Goal: Information Seeking & Learning: Learn about a topic

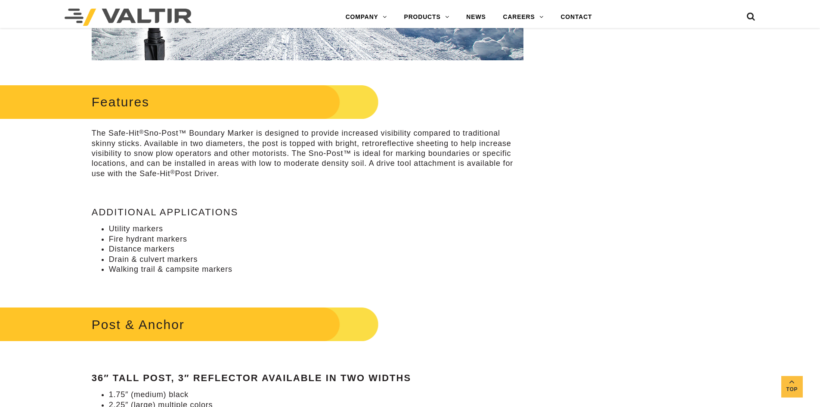
scroll to position [359, 0]
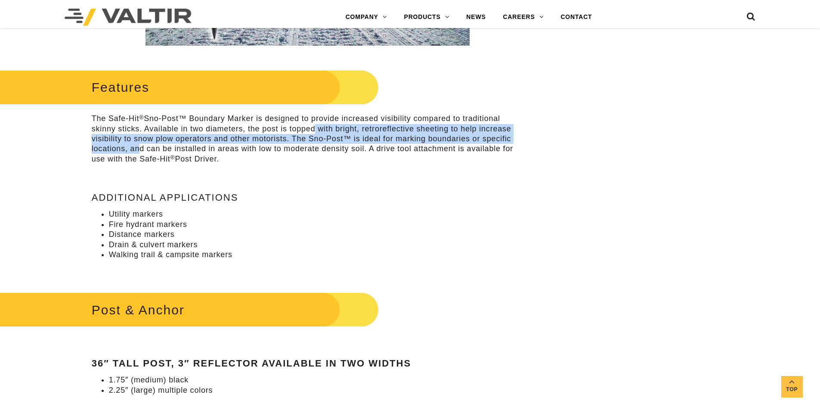
drag, startPoint x: 135, startPoint y: 149, endPoint x: 319, endPoint y: 129, distance: 184.9
click at [318, 128] on p "The Safe-Hit ® Sno-Post™ Boundary Marker is designed to provide increased visib…" at bounding box center [308, 139] width 432 height 50
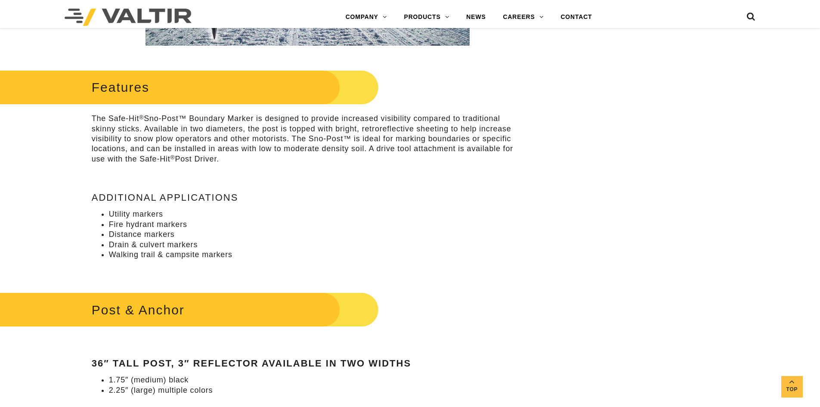
click at [361, 151] on p "The Safe-Hit ® Sno-Post™ Boundary Marker is designed to provide increased visib…" at bounding box center [308, 139] width 432 height 50
drag, startPoint x: 317, startPoint y: 178, endPoint x: 130, endPoint y: 129, distance: 192.6
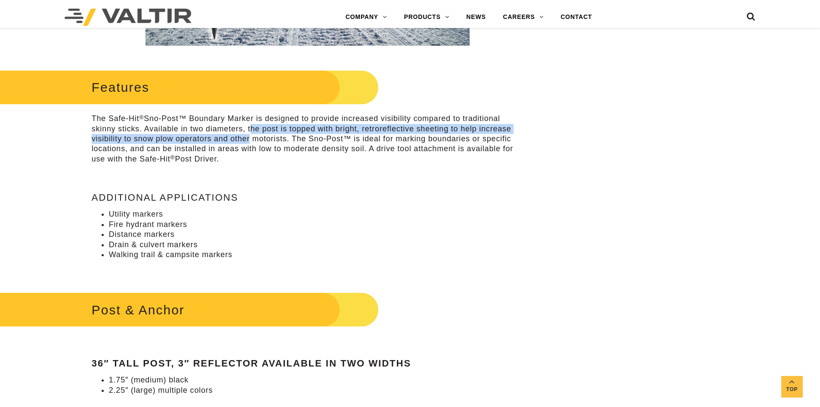
click at [247, 136] on p "The Safe-Hit ® Sno-Post™ Boundary Marker is designed to provide increased visib…" at bounding box center [308, 139] width 432 height 50
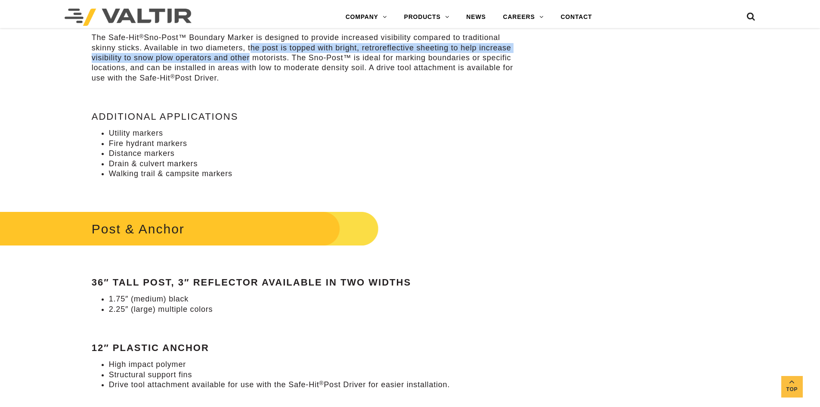
scroll to position [445, 0]
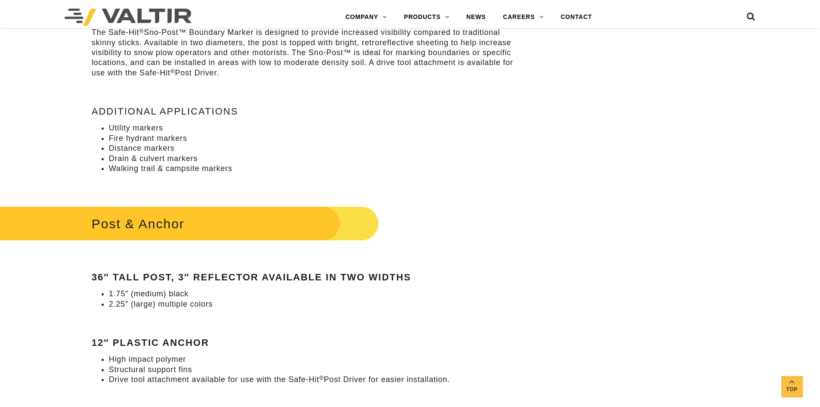
click at [247, 136] on li "Fire hydrant markers" at bounding box center [316, 138] width 415 height 10
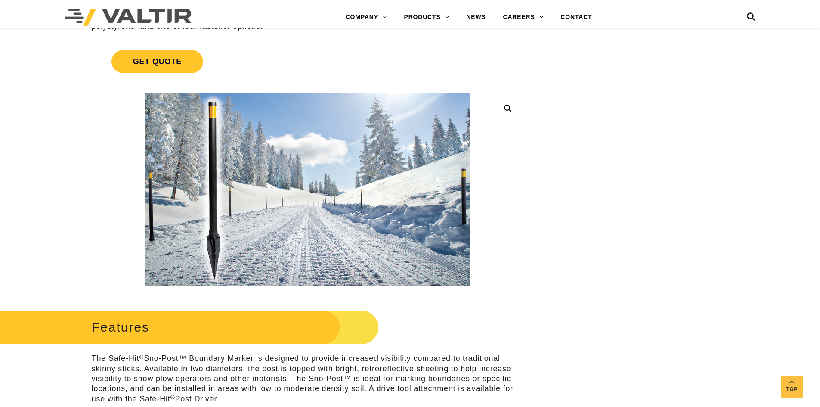
scroll to position [0, 0]
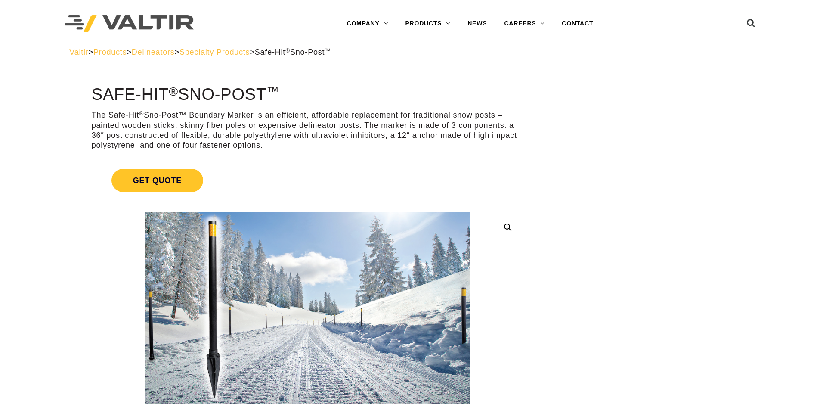
click at [245, 56] on span "Specialty Products" at bounding box center [215, 52] width 70 height 9
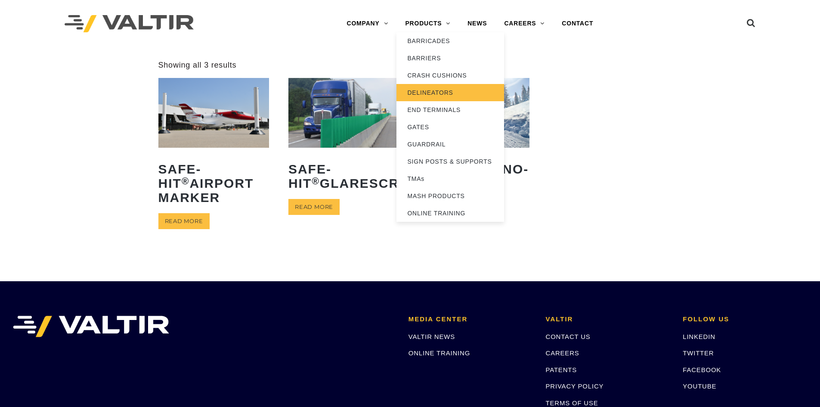
click at [423, 100] on link "DELINEATORS" at bounding box center [450, 92] width 108 height 17
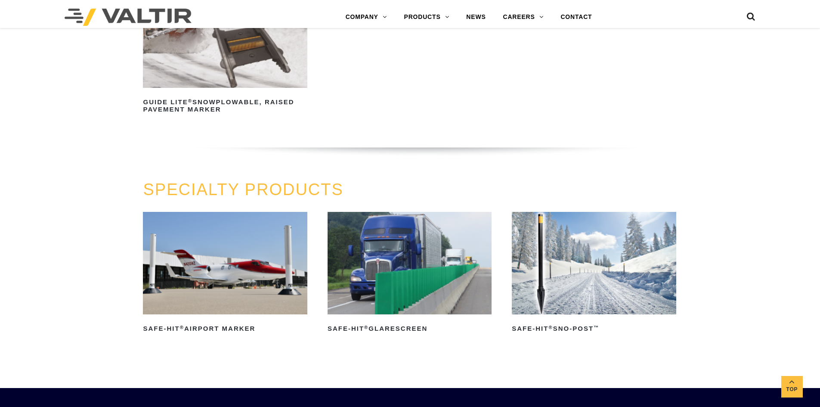
scroll to position [646, 0]
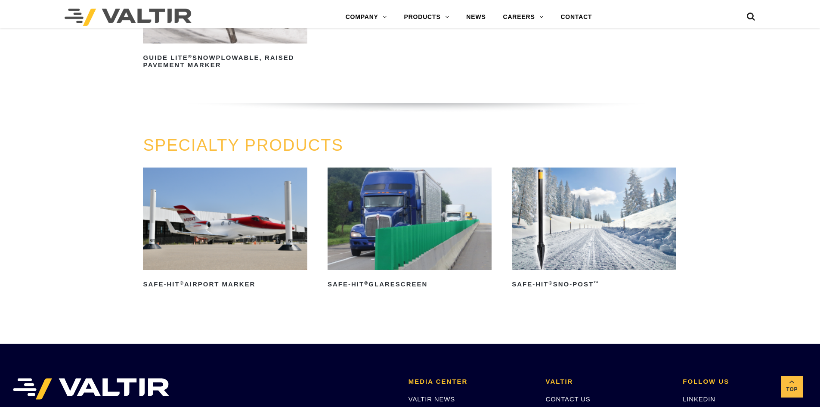
click at [501, 244] on ul "Safe-Hit ® Airport Marker Read more Safe-Hit ® Glarescreen Read more Safe-Hit ®…" at bounding box center [410, 240] width 534 height 147
click at [534, 225] on img at bounding box center [594, 218] width 164 height 102
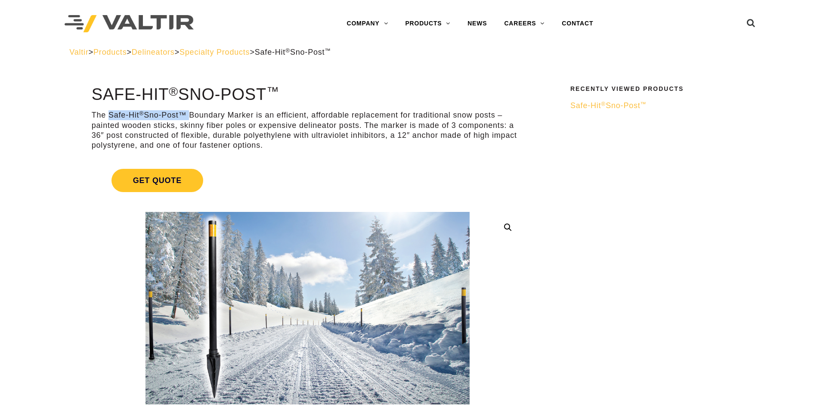
drag, startPoint x: 108, startPoint y: 111, endPoint x: 186, endPoint y: 115, distance: 78.4
click at [186, 115] on p "The Safe-Hit ® Sno-Post™ Boundary Marker is an efficient, affordable replacemen…" at bounding box center [308, 130] width 432 height 40
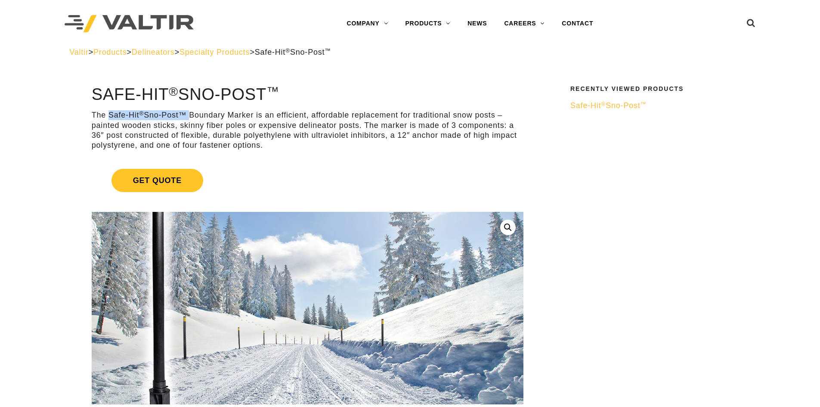
copy p "Safe-Hit ® Sno-Post™"
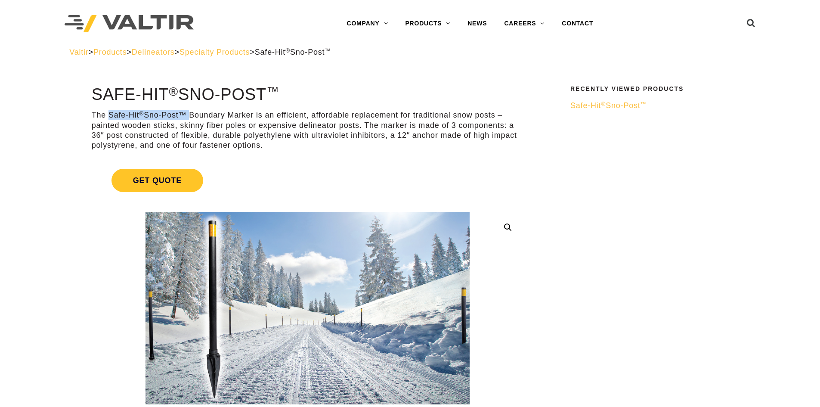
click at [235, 50] on span "Specialty Products" at bounding box center [215, 52] width 70 height 9
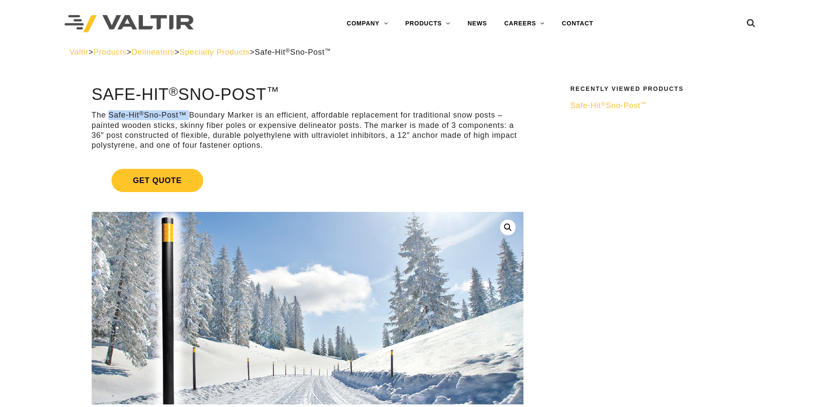
scroll to position [25, 0]
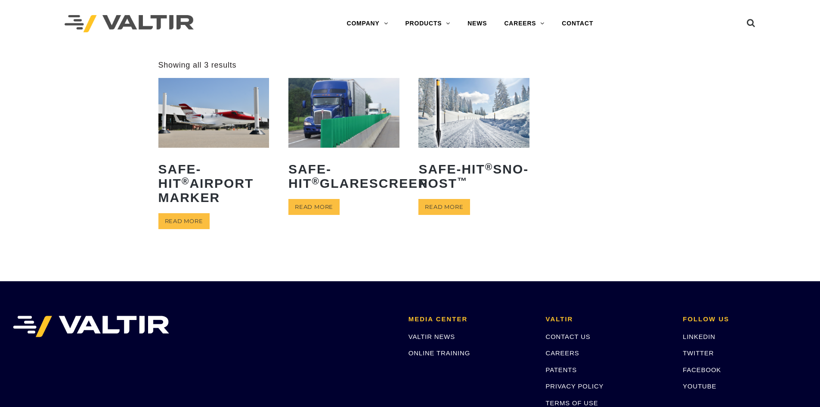
click at [436, 118] on img at bounding box center [473, 112] width 111 height 69
click at [727, 173] on div "**********" at bounding box center [410, 159] width 820 height 199
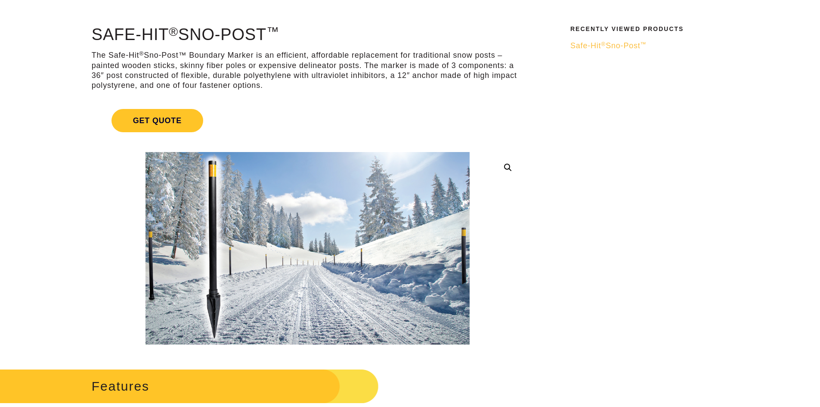
scroll to position [18, 0]
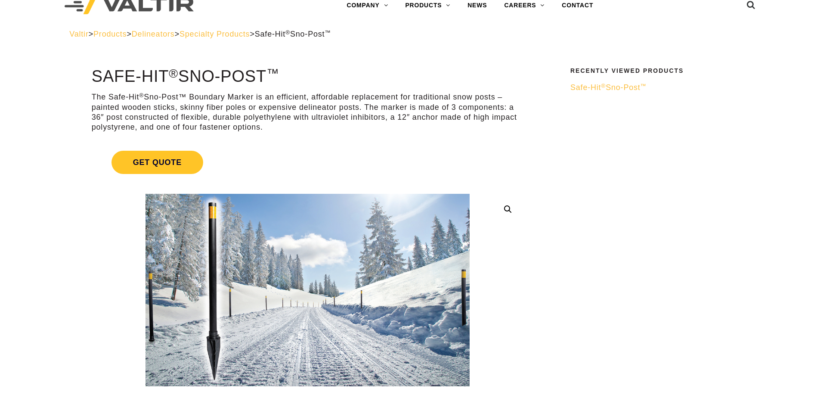
click at [175, 37] on span "Delineators" at bounding box center [153, 34] width 43 height 9
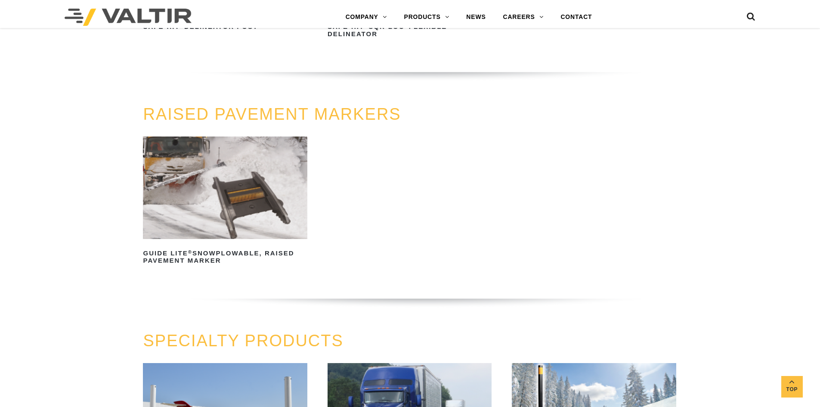
scroll to position [430, 0]
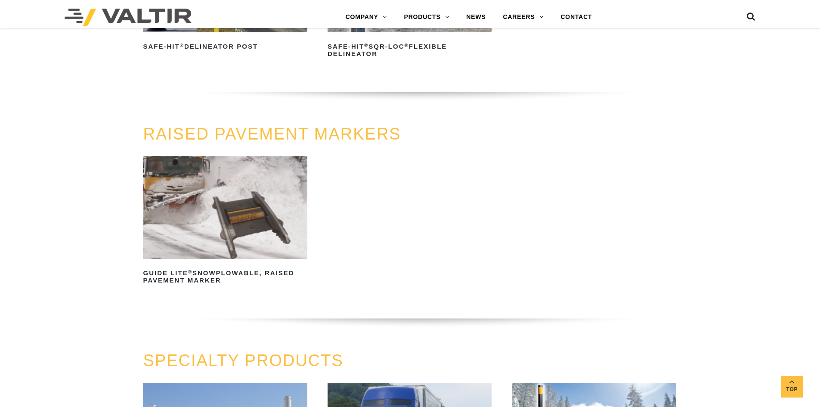
click at [257, 196] on img at bounding box center [225, 207] width 164 height 102
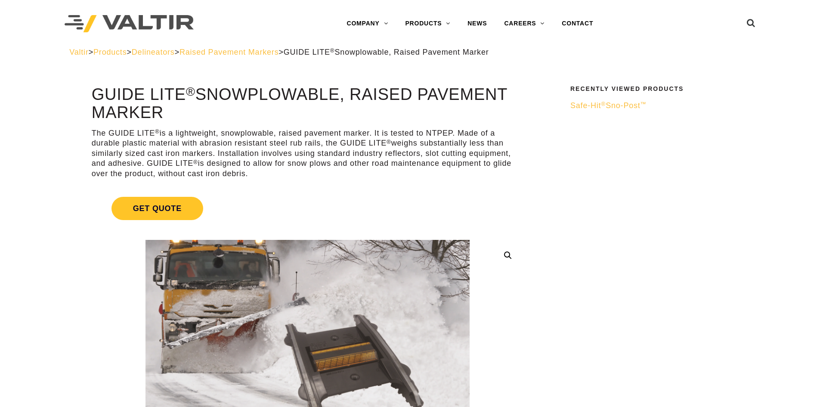
click at [111, 133] on p "The GUIDE LITE ® is a lightweight, snowplowable, raised pavement marker. It is …" at bounding box center [308, 153] width 432 height 50
drag, startPoint x: 109, startPoint y: 133, endPoint x: 158, endPoint y: 130, distance: 49.1
click at [158, 130] on p "The GUIDE LITE ® is a lightweight, snowplowable, raised pavement marker. It is …" at bounding box center [308, 153] width 432 height 50
copy p "GUIDE LITE ®"
click at [245, 153] on p "The GUIDE LITE ® is a lightweight, snowplowable, raised pavement marker. It is …" at bounding box center [308, 153] width 432 height 50
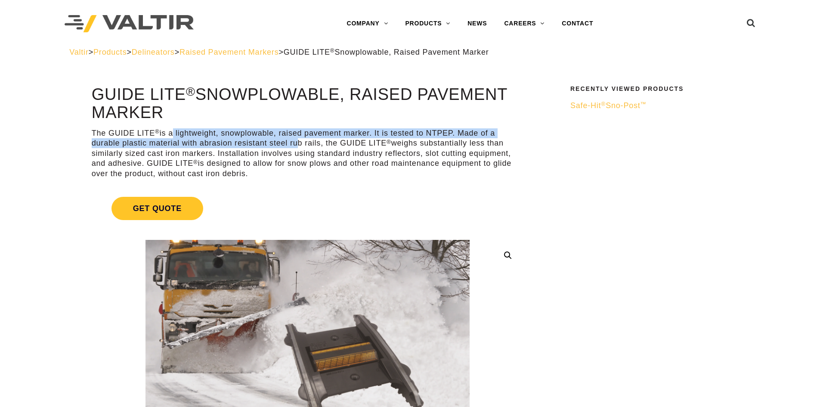
drag, startPoint x: 171, startPoint y: 133, endPoint x: 294, endPoint y: 148, distance: 124.4
click at [294, 148] on p "The GUIDE LITE ® is a lightweight, snowplowable, raised pavement marker. It is …" at bounding box center [308, 153] width 432 height 50
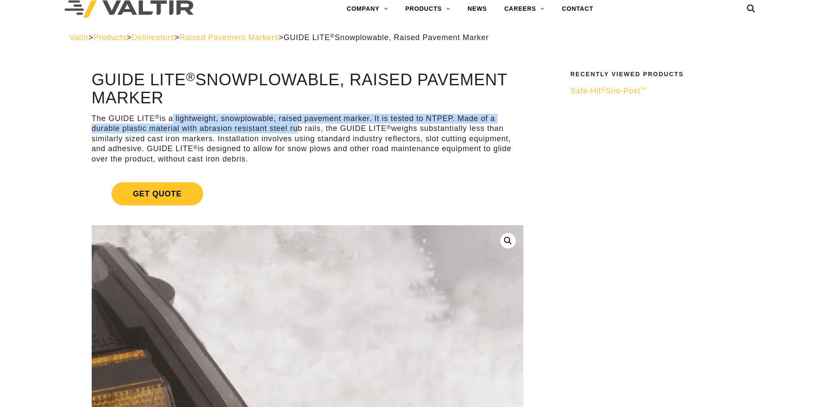
scroll to position [10, 0]
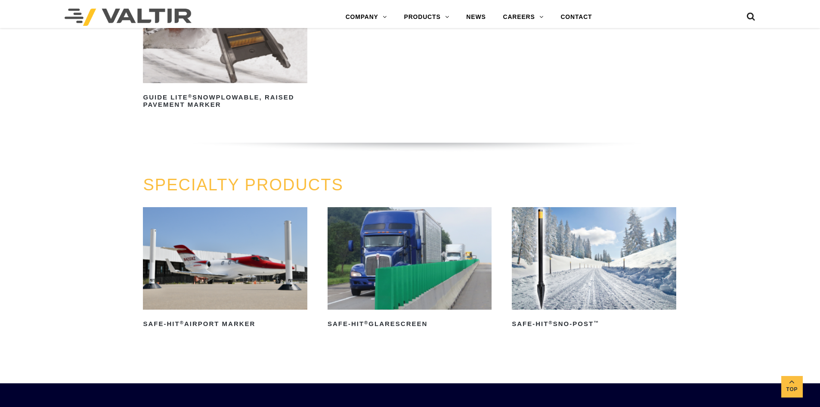
scroll to position [689, 0]
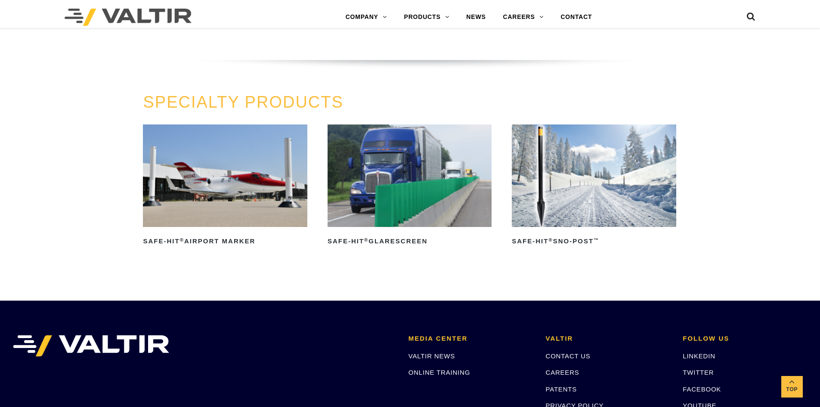
click at [632, 184] on img at bounding box center [594, 175] width 164 height 102
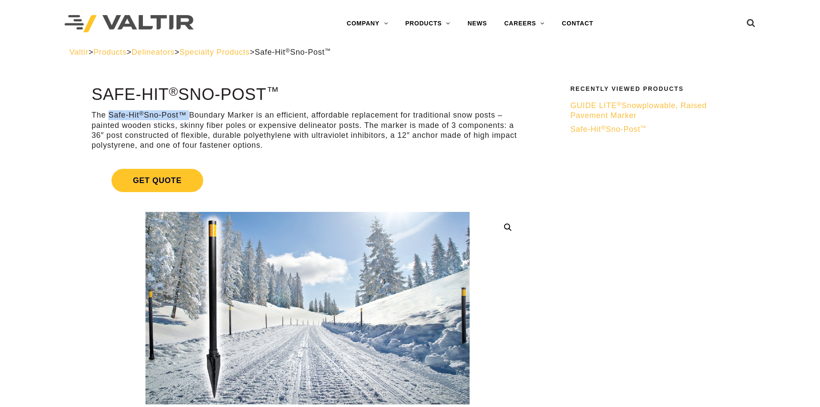
drag, startPoint x: 108, startPoint y: 116, endPoint x: 189, endPoint y: 110, distance: 81.1
click at [189, 110] on p "The Safe-Hit ® Sno-Post™ Boundary Marker is an efficient, affordable replacemen…" at bounding box center [308, 130] width 432 height 40
copy p "Safe-Hit ® Sno-Post™"
click at [189, 120] on p "The Safe-Hit ® Sno-Post™ Boundary Marker is an efficient, affordable replacemen…" at bounding box center [308, 130] width 432 height 40
drag, startPoint x: 186, startPoint y: 115, endPoint x: 179, endPoint y: 112, distance: 6.8
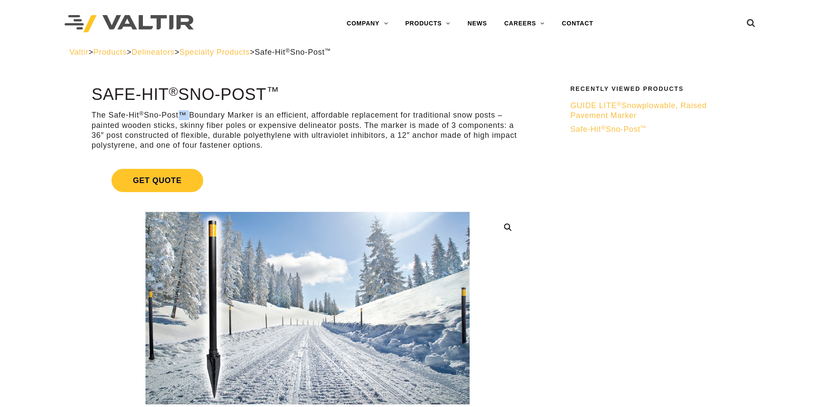
click at [179, 112] on p "The Safe-Hit ® Sno-Post™ Boundary Marker is an efficient, affordable replacemen…" at bounding box center [308, 130] width 432 height 40
click at [189, 115] on p "The Safe-Hit ® Sno-Post™ Boundary Marker is an efficient, affordable replacemen…" at bounding box center [308, 130] width 432 height 40
click at [185, 113] on p "The Safe-Hit ® Sno-Post™ Boundary Marker is an efficient, affordable replacemen…" at bounding box center [308, 130] width 432 height 40
click at [186, 114] on p "The Safe-Hit ® Sno-Post™ Boundary Marker is an efficient, affordable replacemen…" at bounding box center [308, 130] width 432 height 40
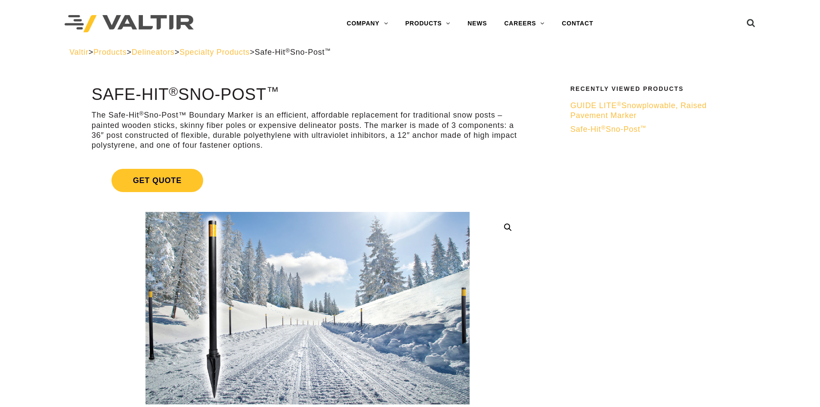
click at [197, 120] on p "The Safe-Hit ® Sno-Post™ Boundary Marker is an efficient, affordable replacemen…" at bounding box center [308, 130] width 432 height 40
click at [185, 115] on p "The Safe-Hit ® Sno-Post™ Boundary Marker is an efficient, affordable replacemen…" at bounding box center [308, 130] width 432 height 40
copy p "™"
click at [256, 125] on p "The Safe-Hit ® Sno-Post™ Boundary Marker is an efficient, affordable replacemen…" at bounding box center [308, 130] width 432 height 40
drag, startPoint x: 271, startPoint y: 112, endPoint x: 301, endPoint y: 142, distance: 42.3
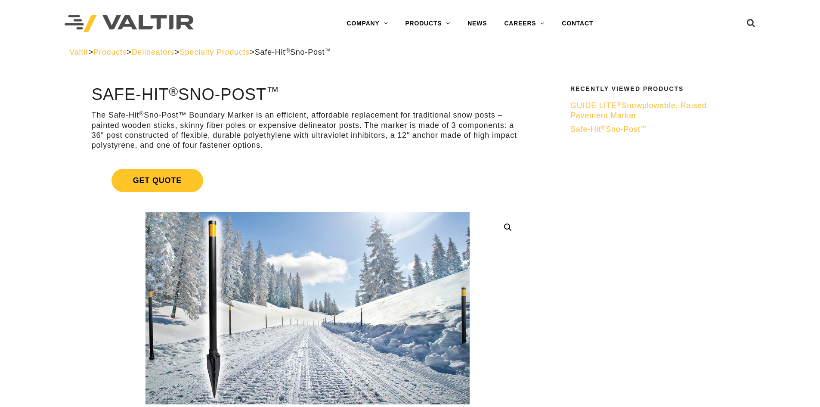
click at [326, 145] on p "The Safe-Hit ® Sno-Post™ Boundary Marker is an efficient, affordable replacemen…" at bounding box center [308, 130] width 432 height 40
click at [296, 110] on p "The Safe-Hit ® Sno-Post™ Boundary Marker is an efficient, affordable replacemen…" at bounding box center [308, 130] width 432 height 40
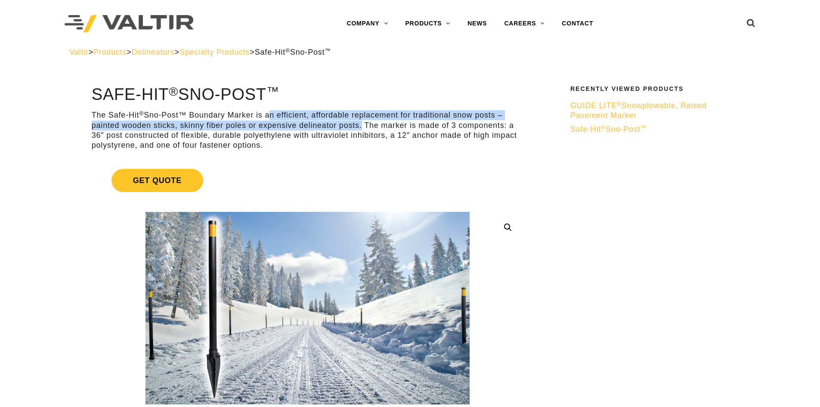
drag, startPoint x: 268, startPoint y: 115, endPoint x: 359, endPoint y: 124, distance: 91.2
click at [359, 124] on p "The Safe-Hit ® Sno-Post™ Boundary Marker is an efficient, affordable replacemen…" at bounding box center [308, 130] width 432 height 40
copy p "an efficient, affordable replacement for traditional snow posts – painted woode…"
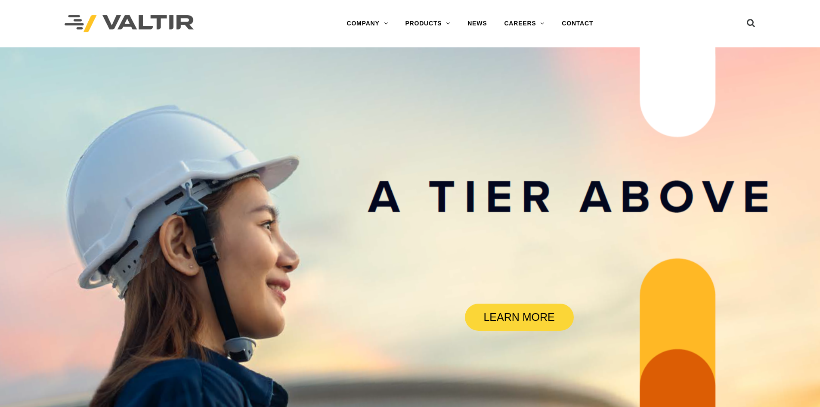
click at [273, 164] on rs-slide "LEARN MORE" at bounding box center [410, 250] width 820 height 407
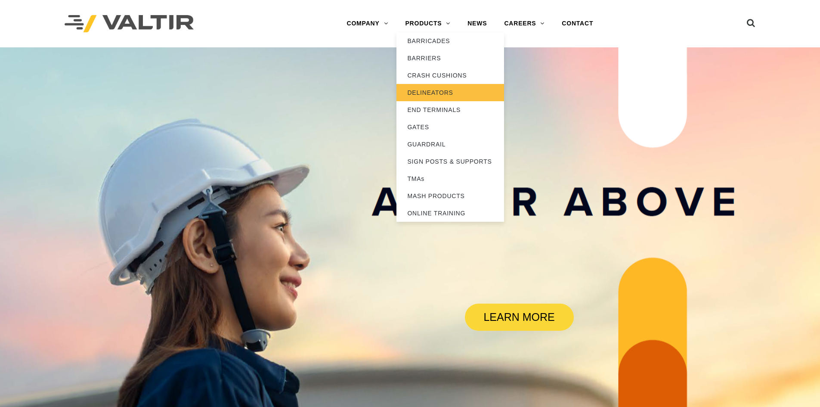
click at [451, 98] on link "DELINEATORS" at bounding box center [450, 92] width 108 height 17
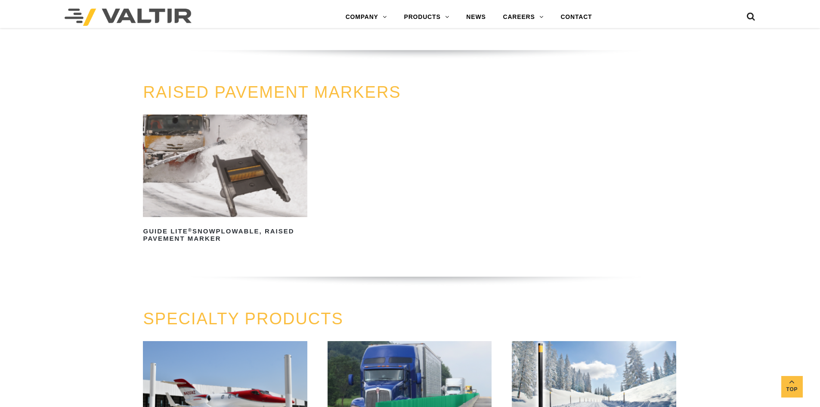
scroll to position [474, 0]
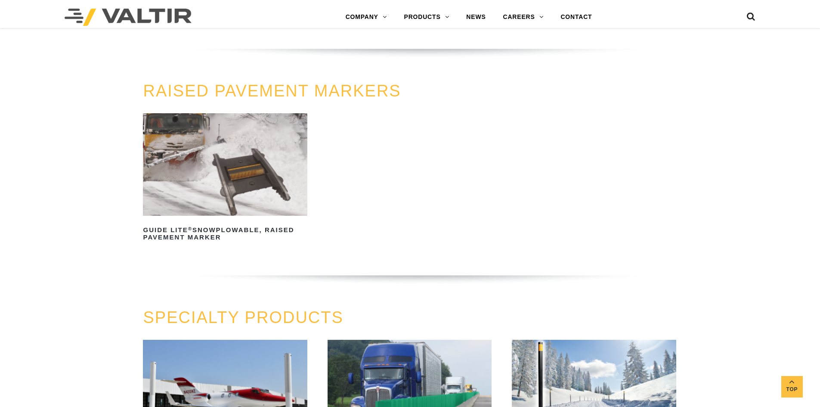
click at [256, 157] on img at bounding box center [225, 164] width 164 height 102
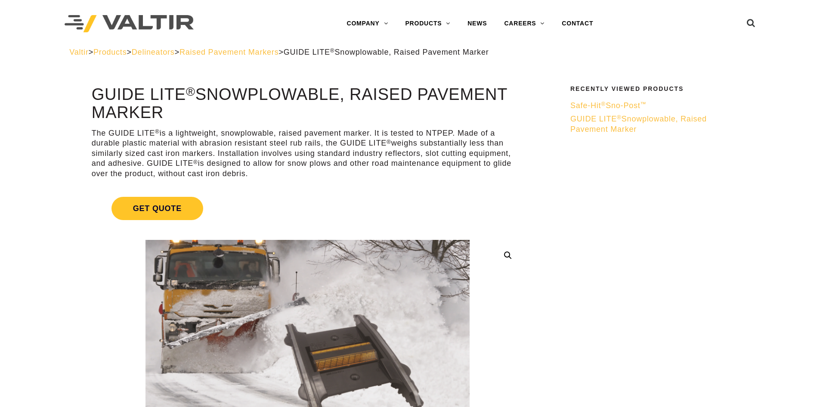
click at [173, 50] on span "Delineators" at bounding box center [153, 52] width 43 height 9
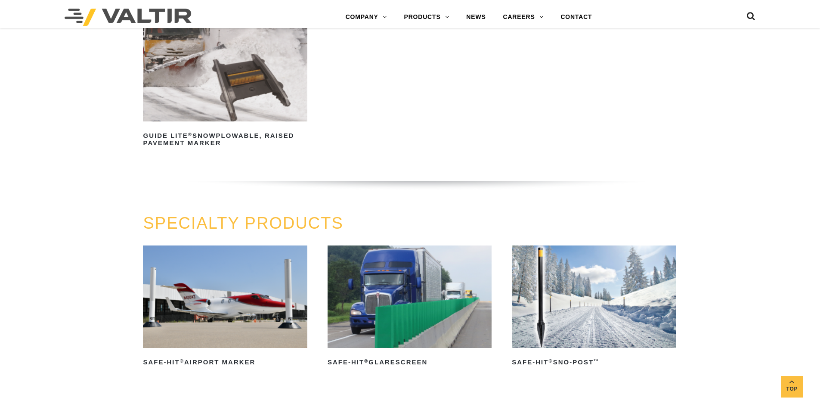
scroll to position [646, 0]
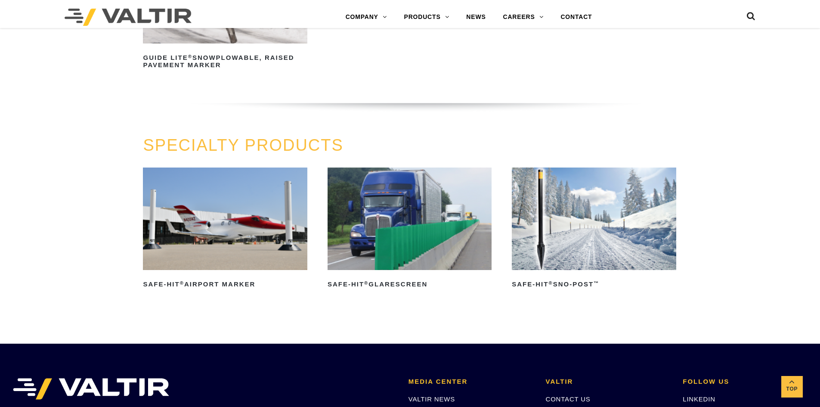
click at [592, 223] on img at bounding box center [594, 218] width 164 height 102
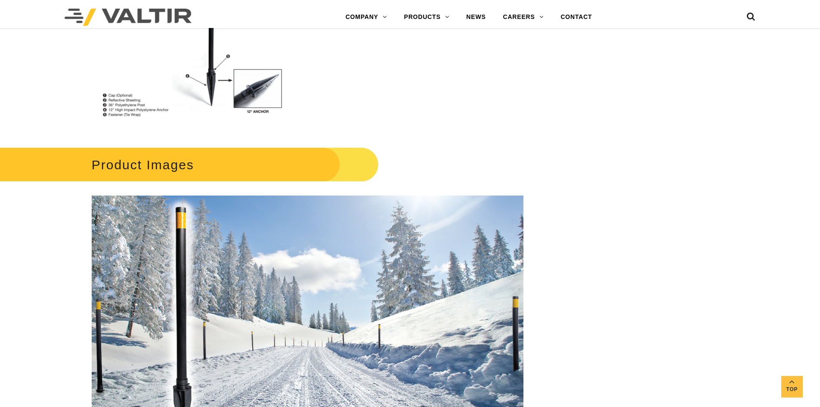
scroll to position [947, 0]
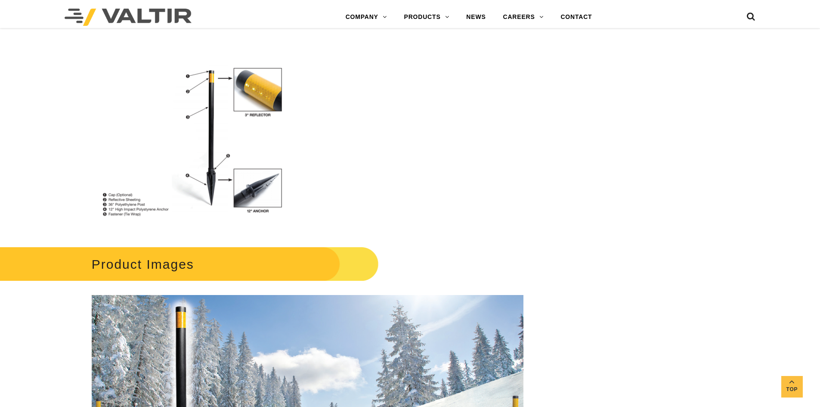
drag, startPoint x: 232, startPoint y: 148, endPoint x: 406, endPoint y: 153, distance: 174.0
click at [406, 153] on p at bounding box center [308, 138] width 432 height 181
click at [255, 152] on img at bounding box center [191, 138] width 198 height 176
drag, startPoint x: 255, startPoint y: 152, endPoint x: 467, endPoint y: 145, distance: 211.4
click at [466, 145] on p at bounding box center [308, 138] width 432 height 181
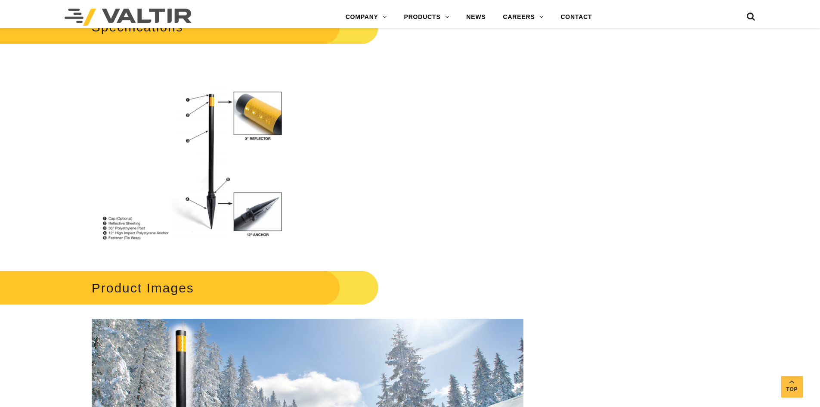
scroll to position [904, 0]
